Goal: Transaction & Acquisition: Purchase product/service

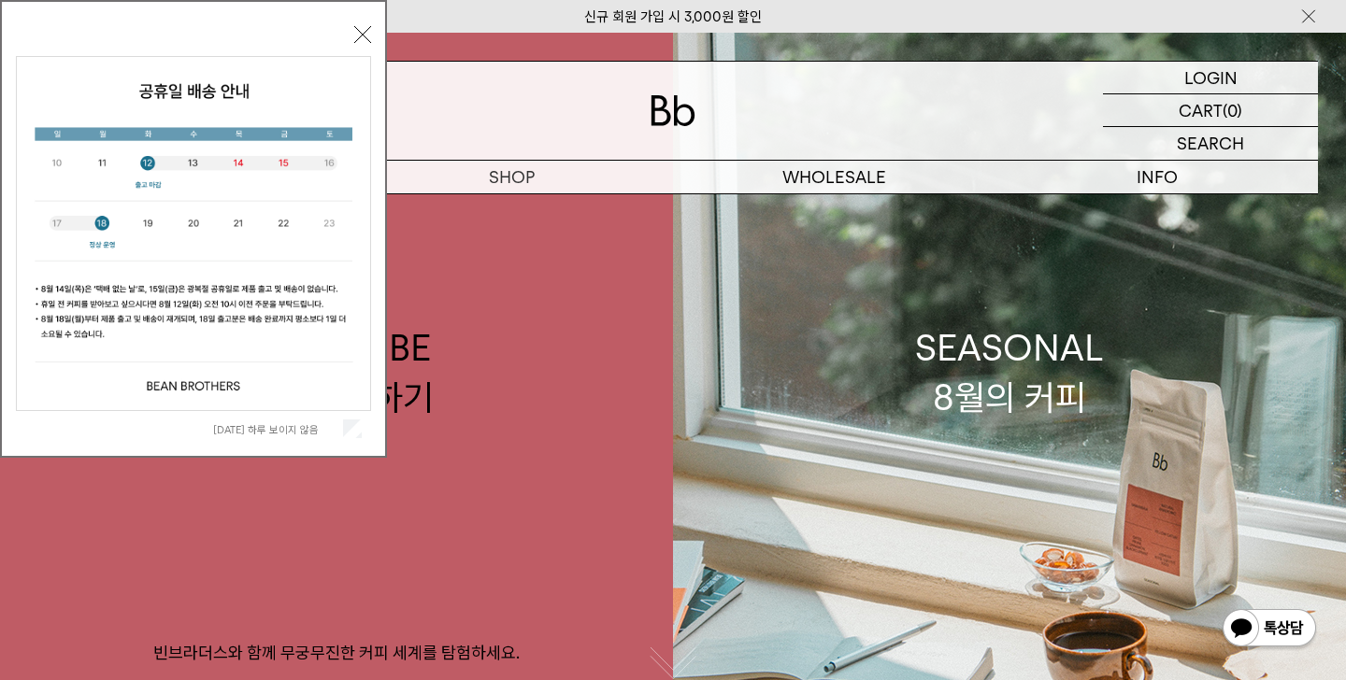
click at [368, 39] on button "닫기" at bounding box center [362, 34] width 17 height 17
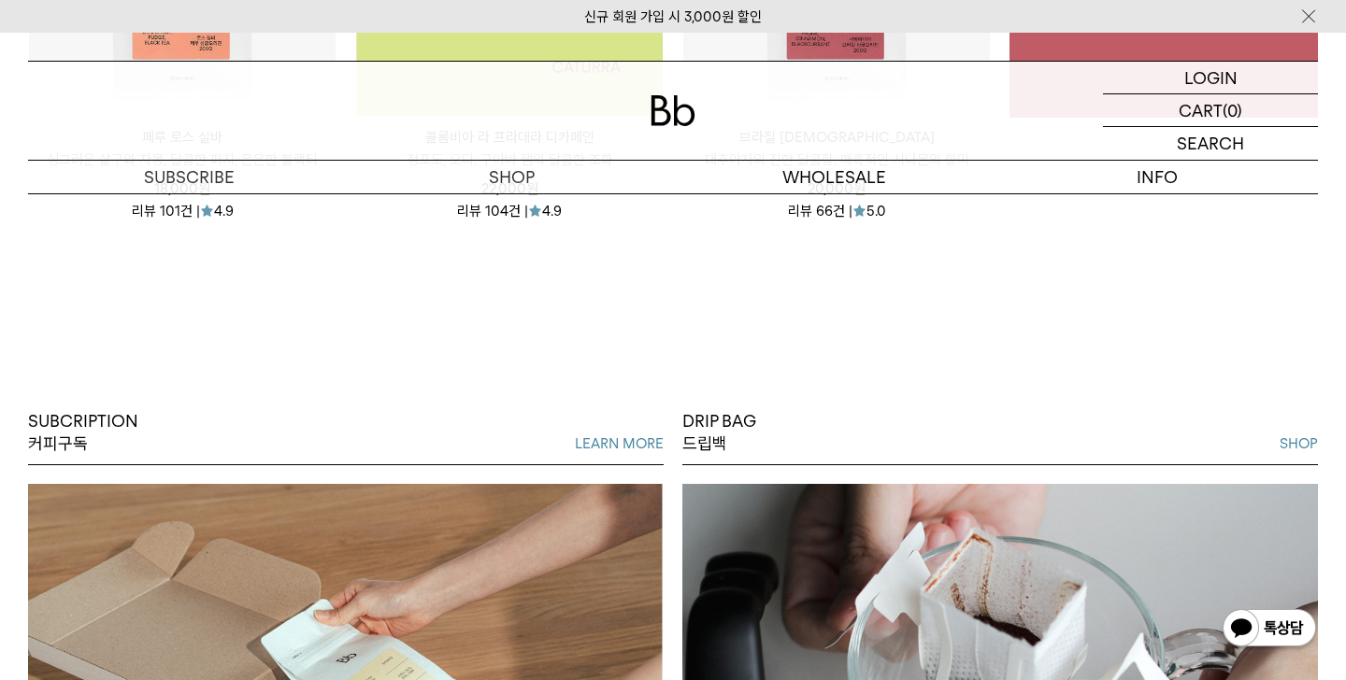
scroll to position [1186, 0]
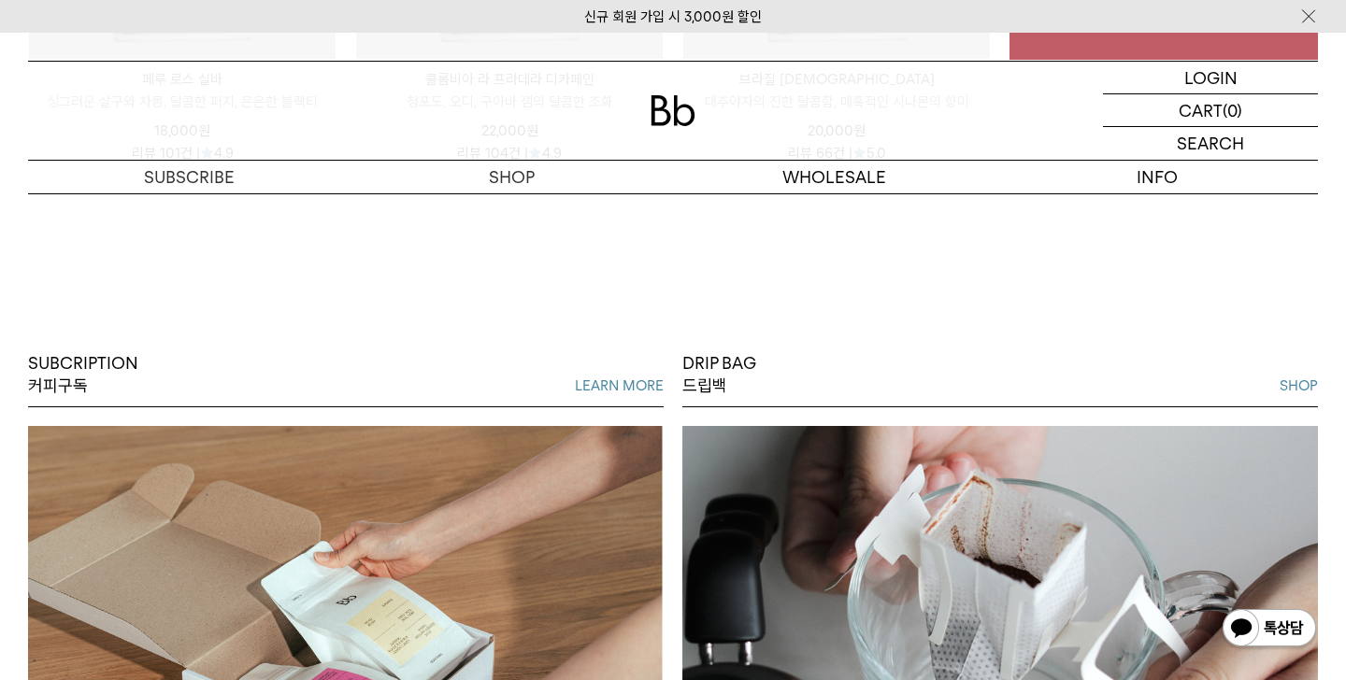
click at [676, 469] on div "DRIP BAG 드립백 SHOP 어디에서든 간편하게." at bounding box center [1000, 610] width 654 height 516
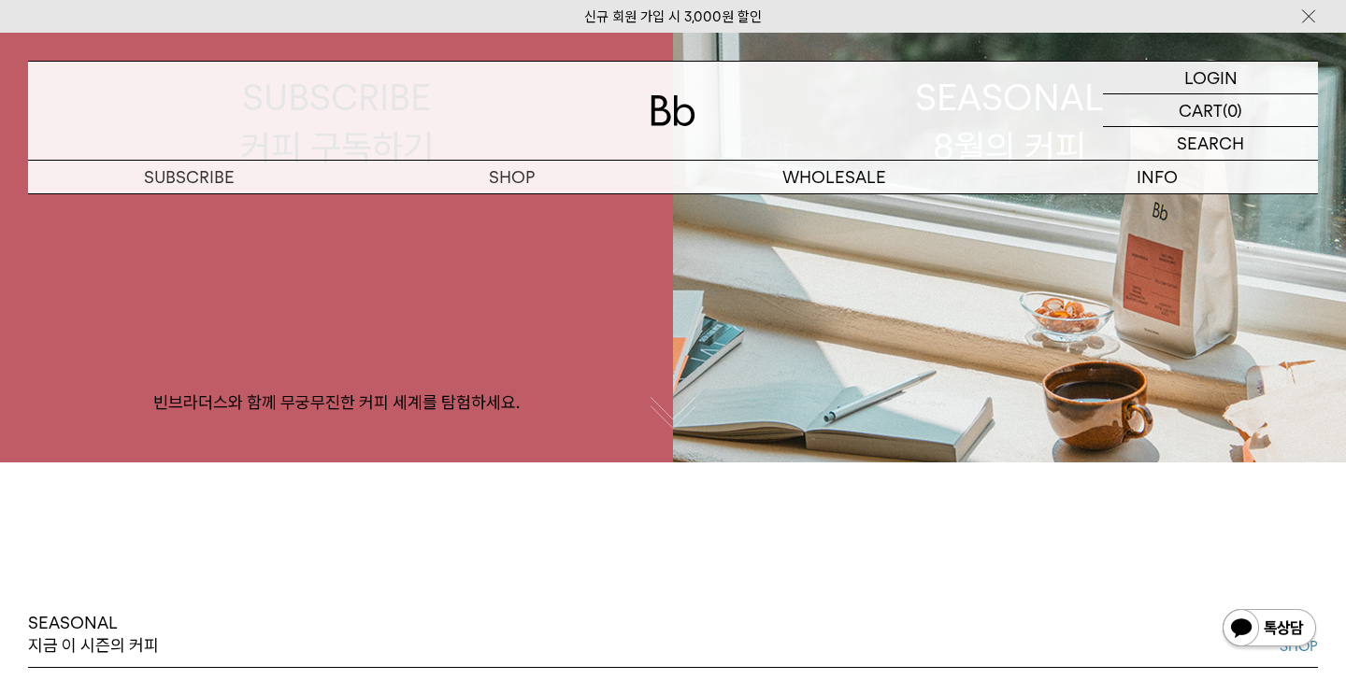
scroll to position [0, 0]
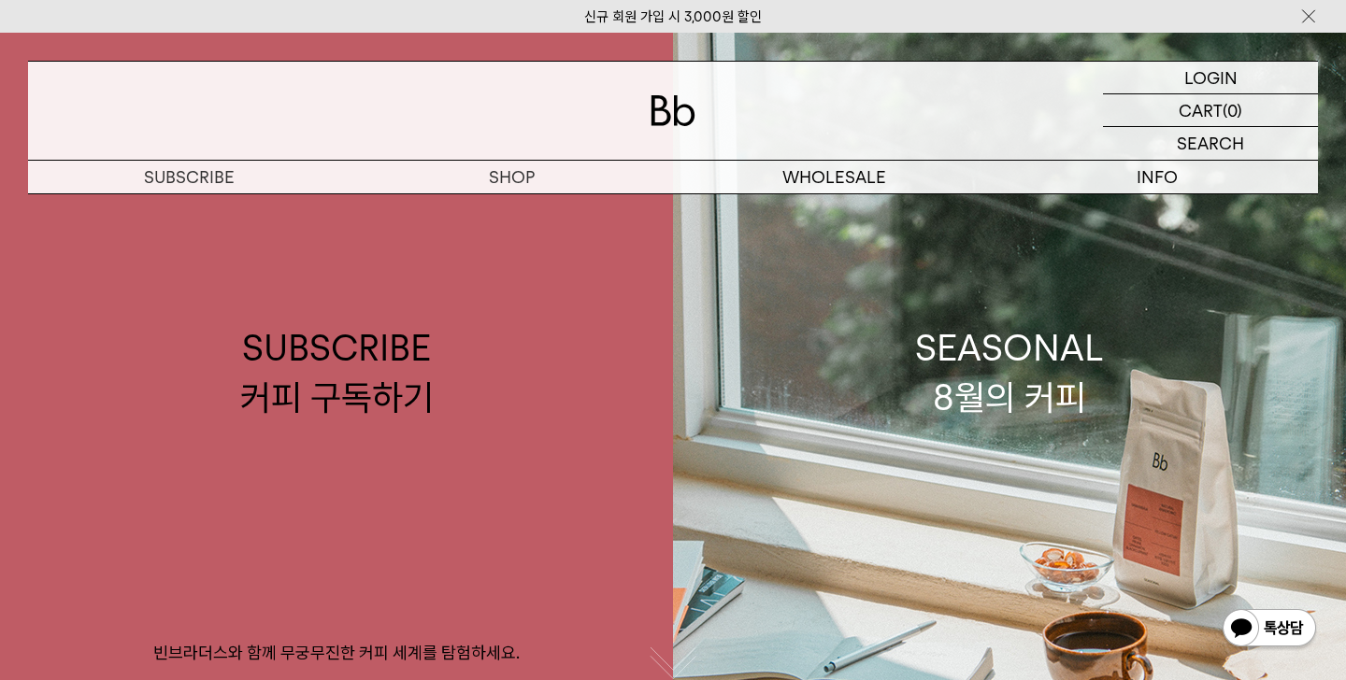
click at [684, 114] on img at bounding box center [672, 110] width 45 height 31
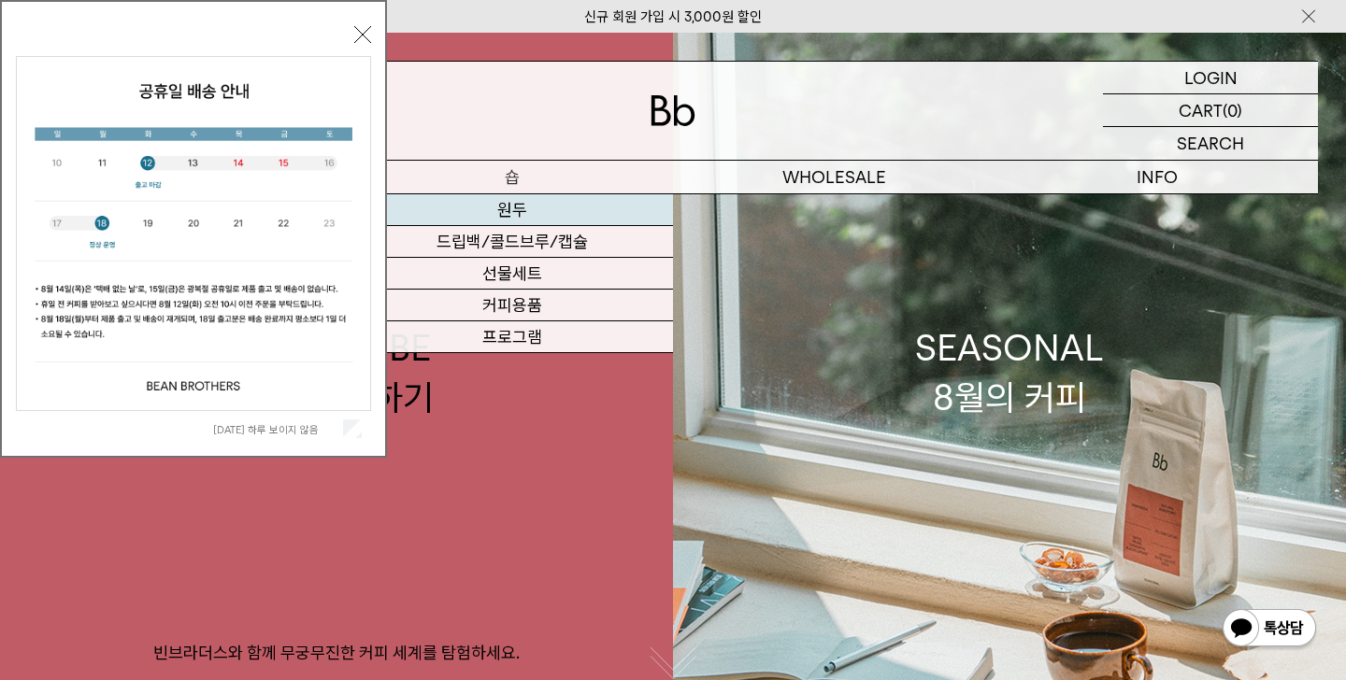
click at [570, 198] on link "원두" at bounding box center [511, 210] width 322 height 32
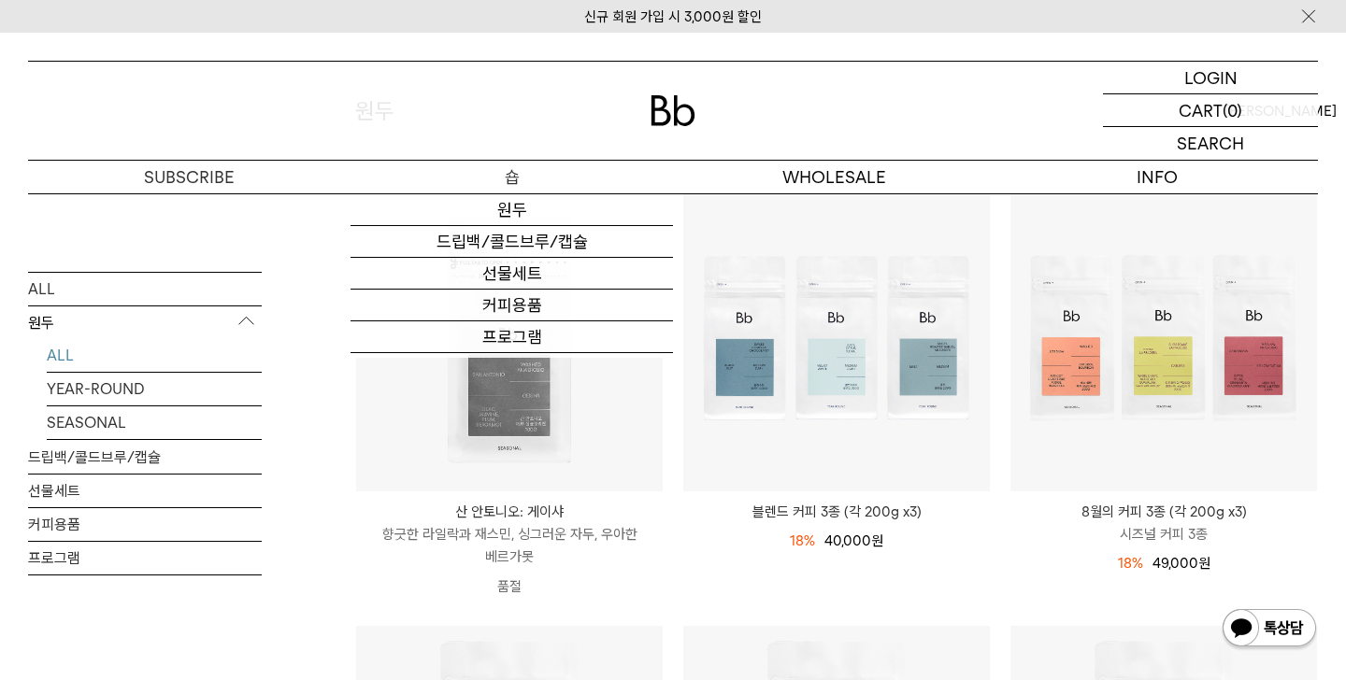
scroll to position [265, 0]
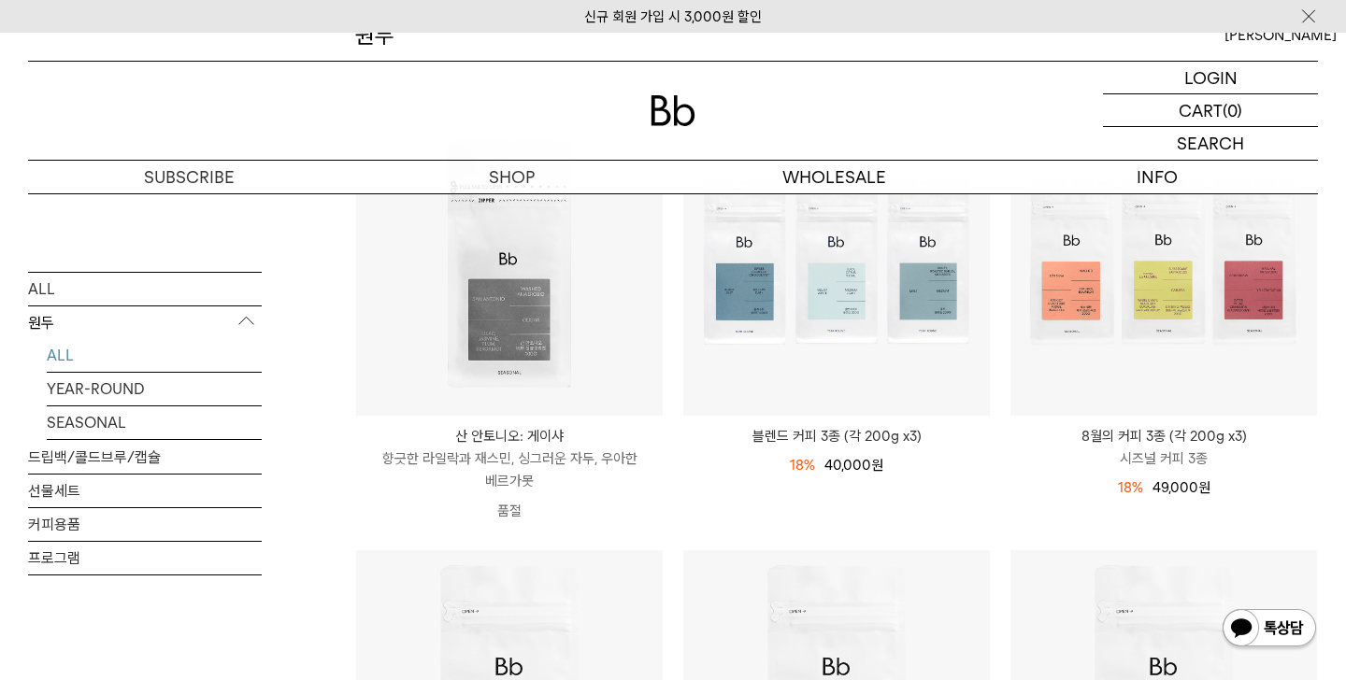
click at [673, 406] on li "블렌드 커피 3종 (각 200g x3) 18% 49,000원 40,000 원" at bounding box center [836, 328] width 327 height 441
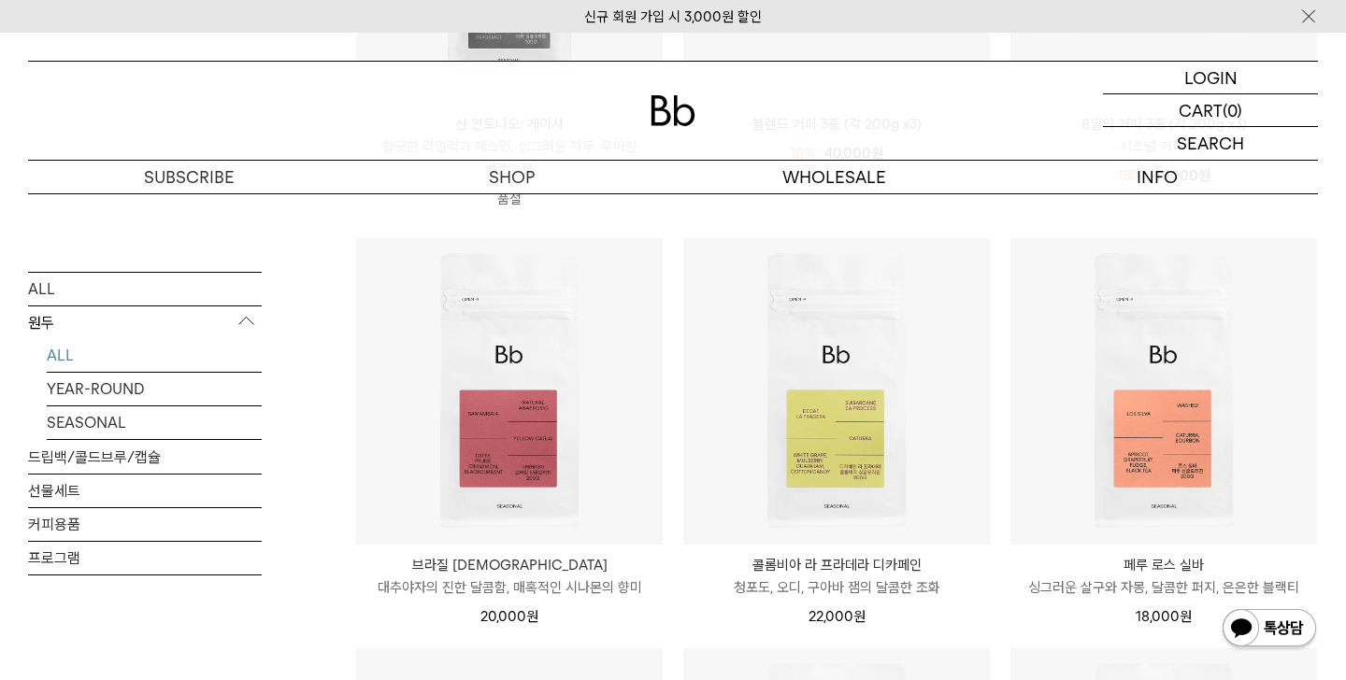
scroll to position [0, 0]
